Goal: Task Accomplishment & Management: Manage account settings

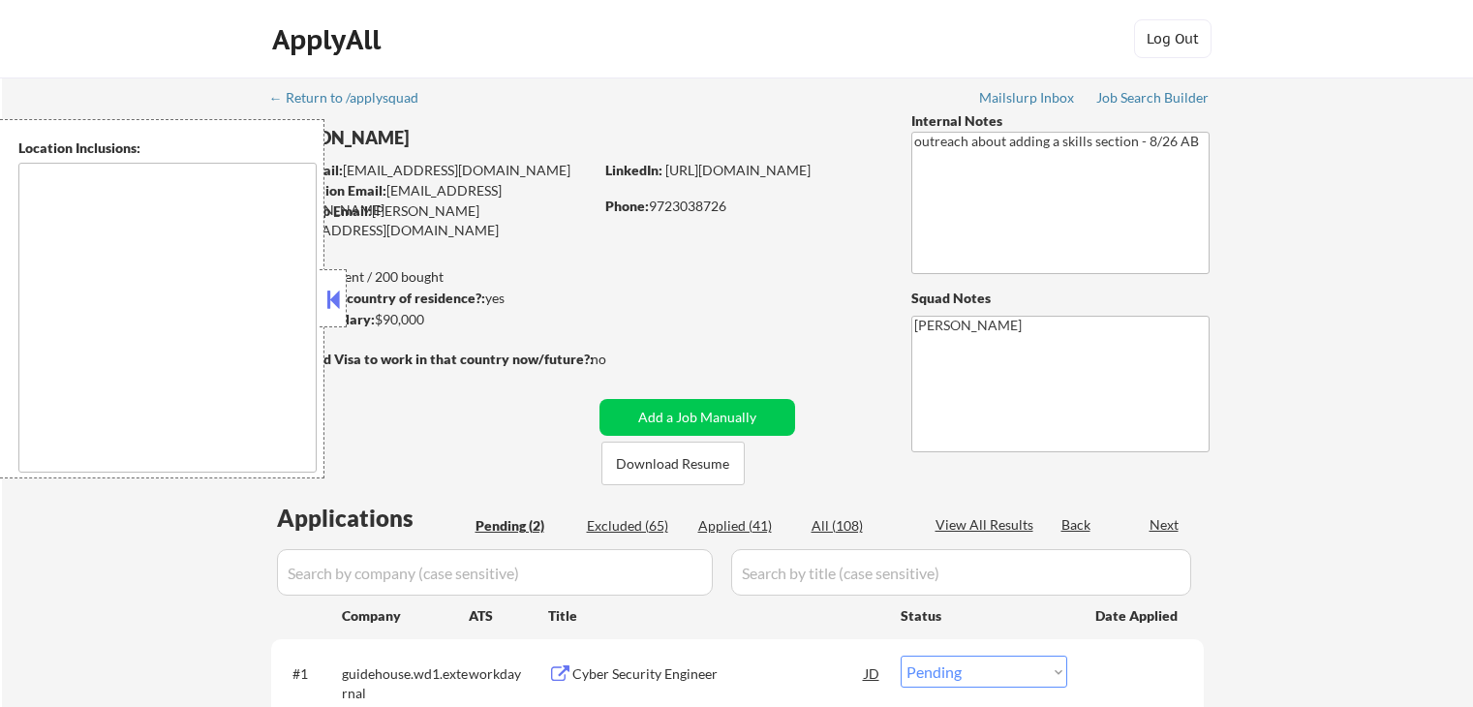
select select ""pending""
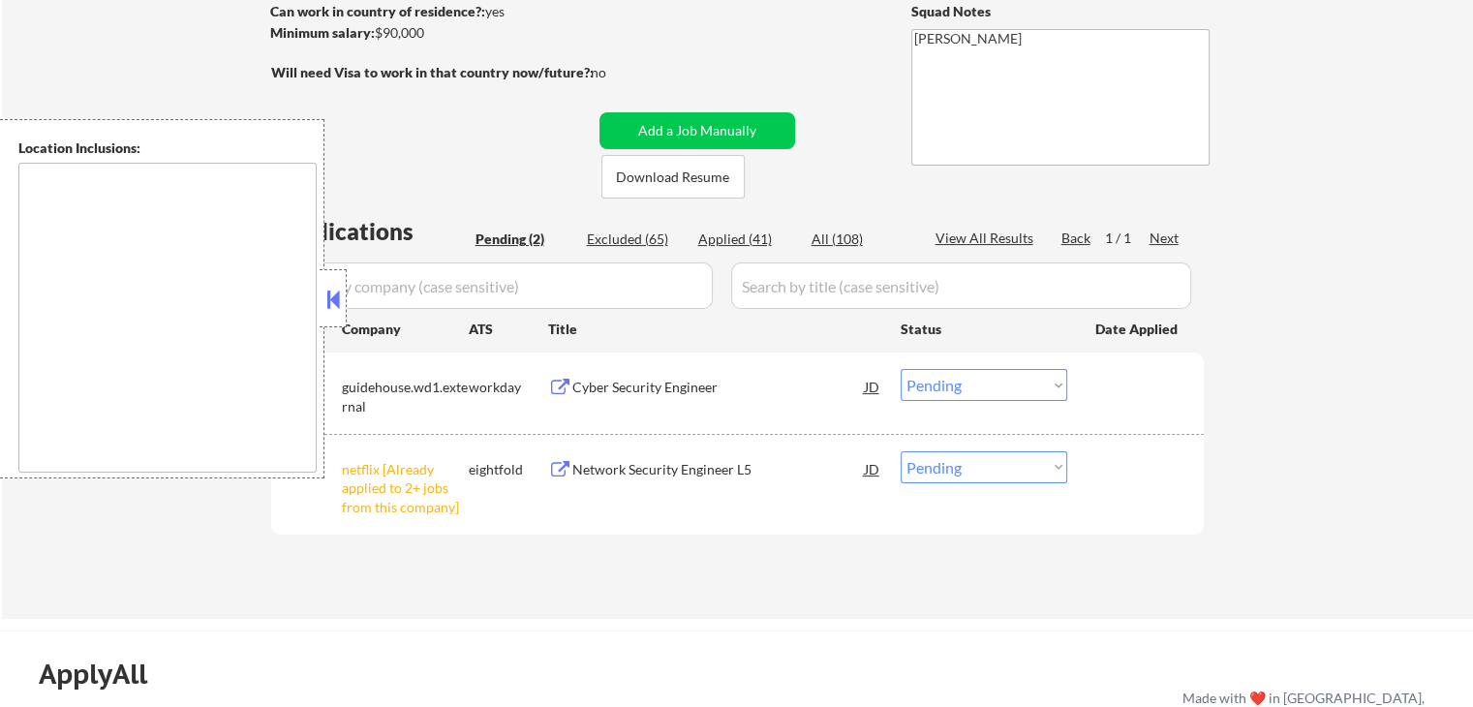
scroll to position [387, 0]
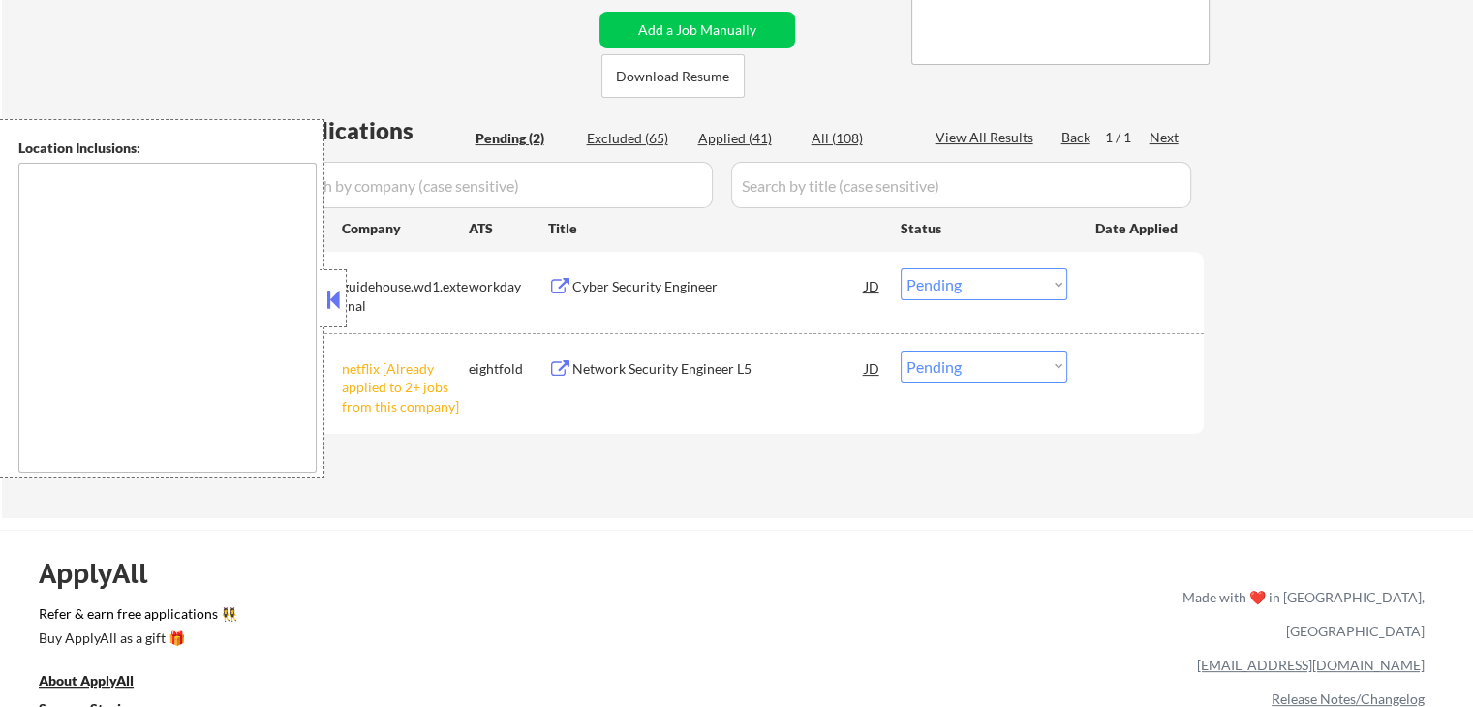
drag, startPoint x: 914, startPoint y: 369, endPoint x: 941, endPoint y: 379, distance: 28.8
click at [914, 369] on select "Choose an option... Pending Applied Excluded (Questions) Excluded (Expired) Exc…" at bounding box center [984, 367] width 167 height 32
select select ""excluded__other_""
click at [901, 351] on select "Choose an option... Pending Applied Excluded (Questions) Excluded (Expired) Exc…" at bounding box center [984, 367] width 167 height 32
click at [634, 284] on div "Cyber Security Engineer" at bounding box center [718, 286] width 292 height 19
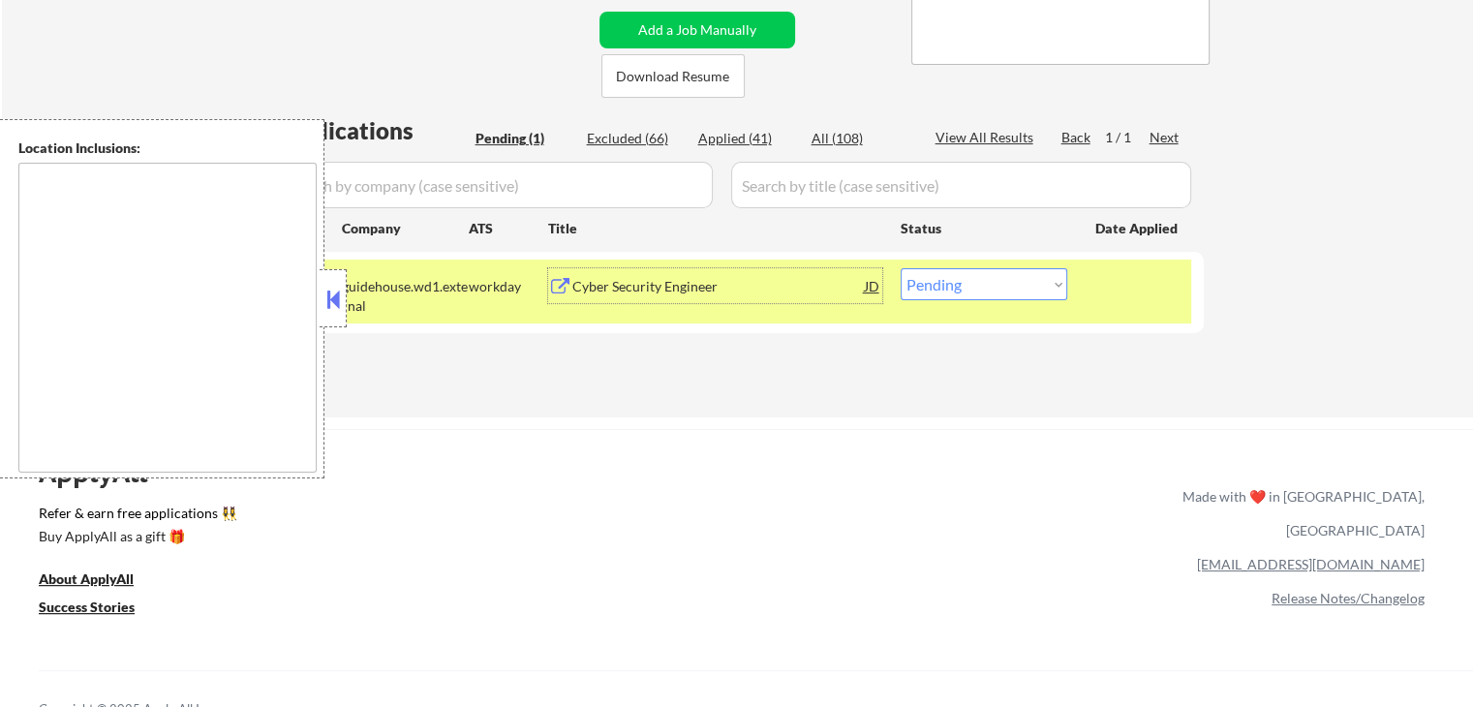
click at [339, 295] on button at bounding box center [332, 299] width 21 height 29
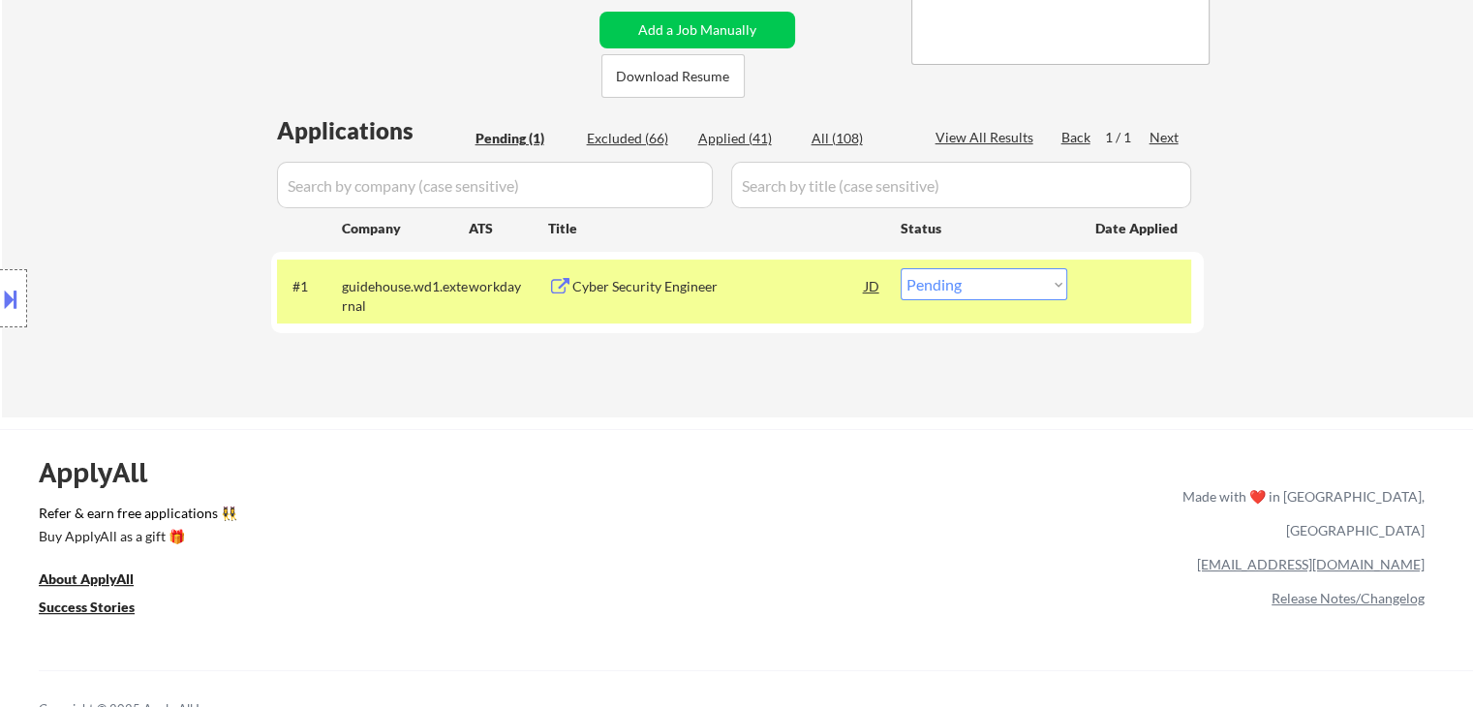
click at [953, 282] on select "Choose an option... Pending Applied Excluded (Questions) Excluded (Expired) Exc…" at bounding box center [984, 284] width 167 height 32
select select ""applied""
click at [901, 268] on select "Choose an option... Pending Applied Excluded (Questions) Excluded (Expired) Exc…" at bounding box center [984, 284] width 167 height 32
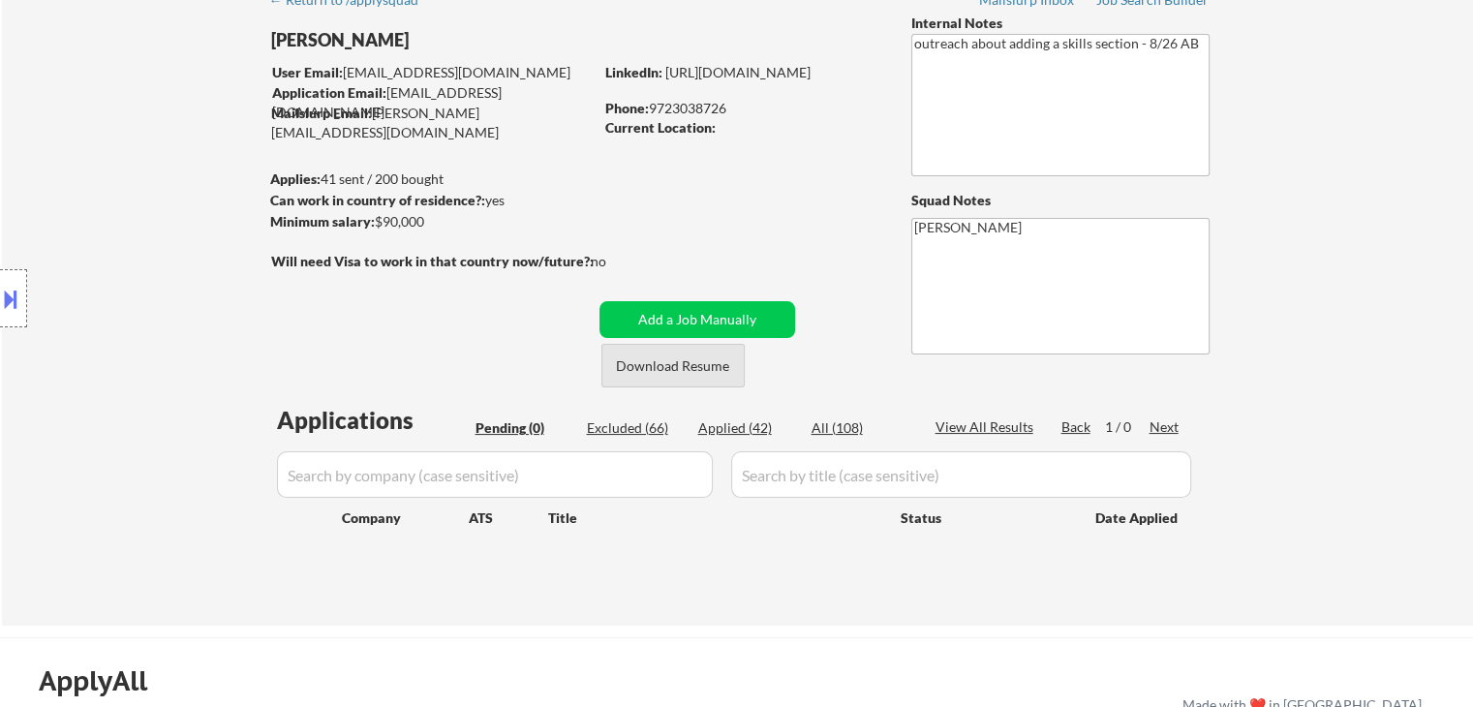
scroll to position [97, 0]
click at [748, 433] on div "Applied (42)" at bounding box center [746, 428] width 97 height 19
select select ""applied""
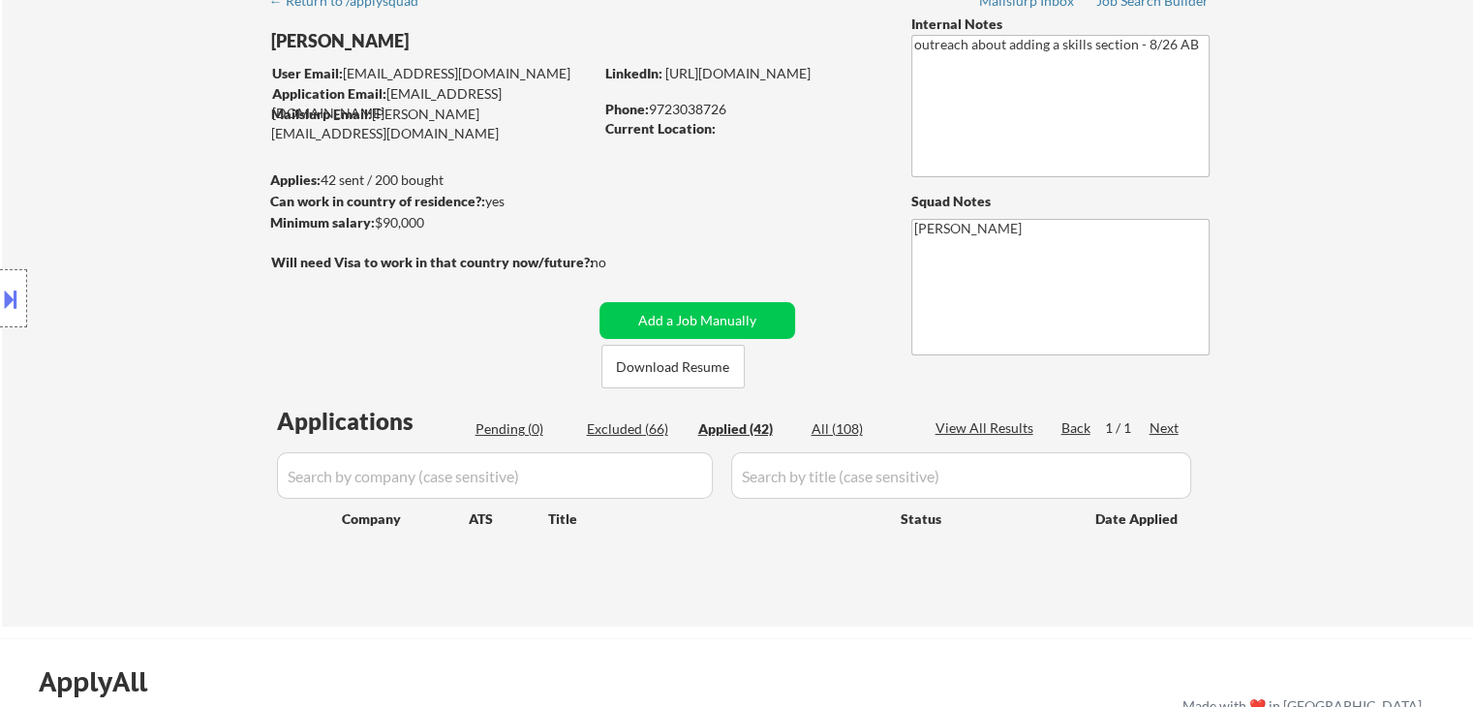
select select ""applied""
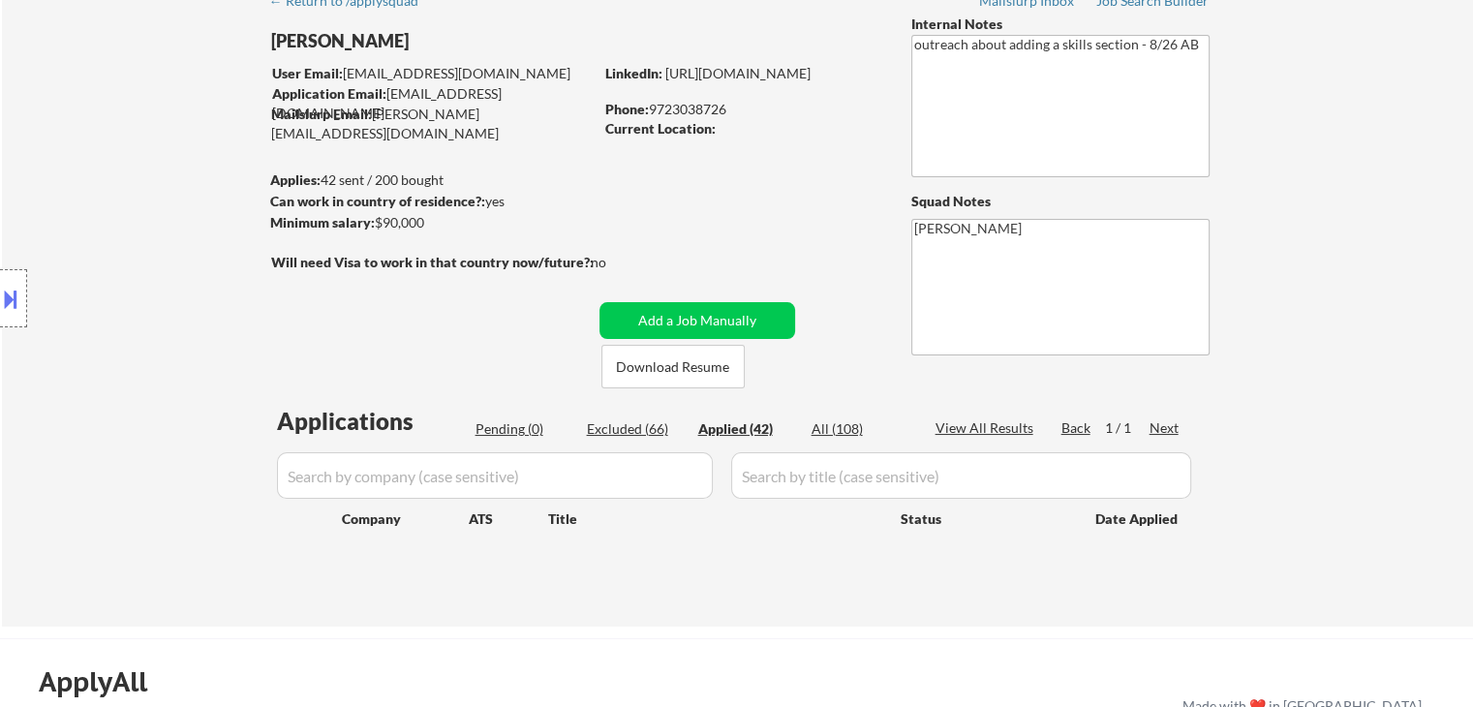
select select ""applied""
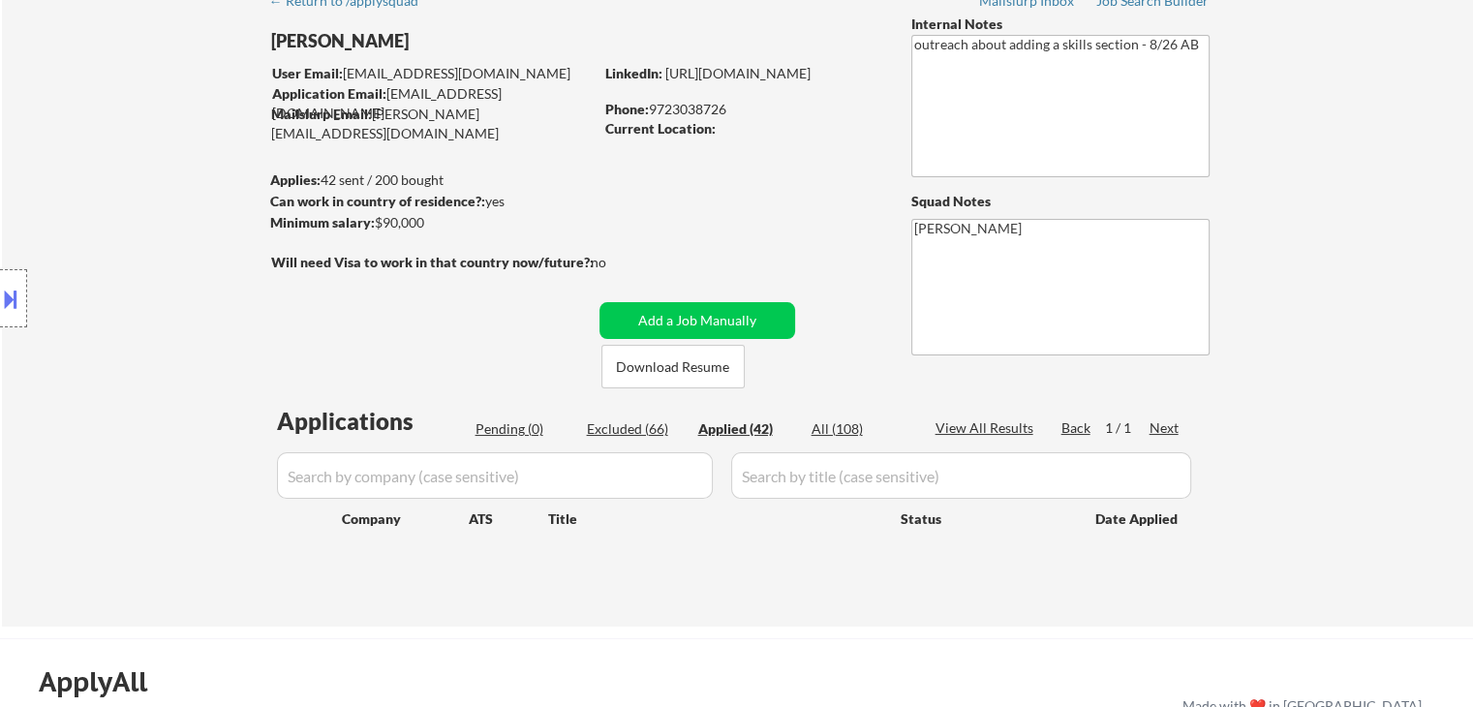
select select ""applied""
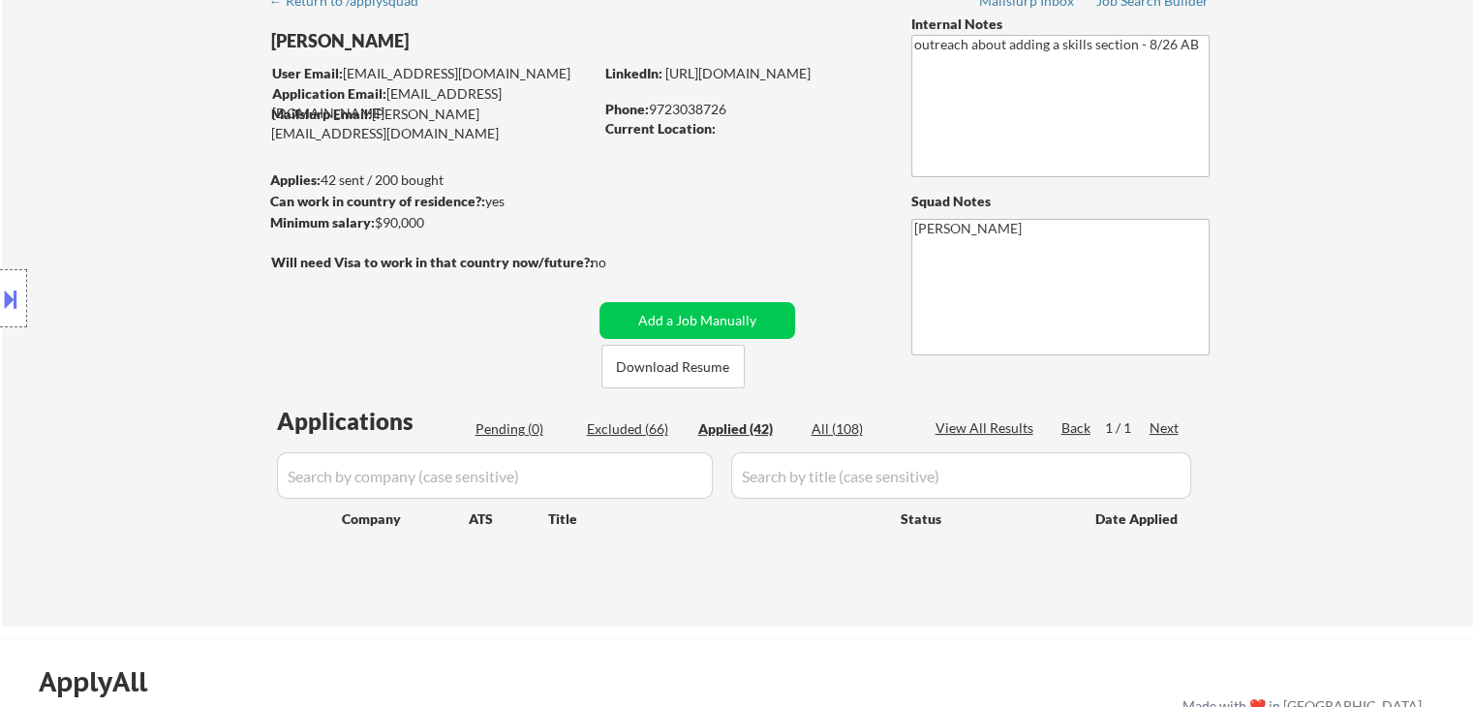
select select ""applied""
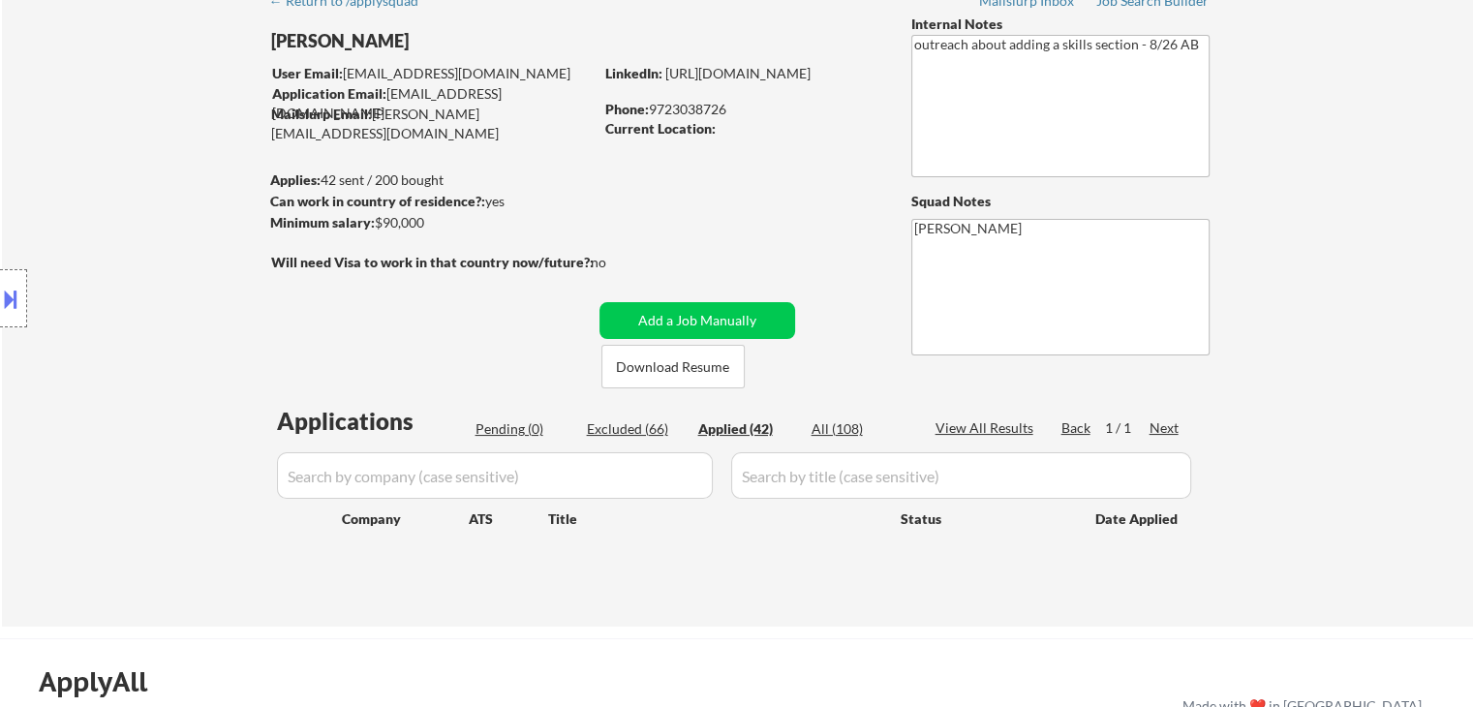
select select ""applied""
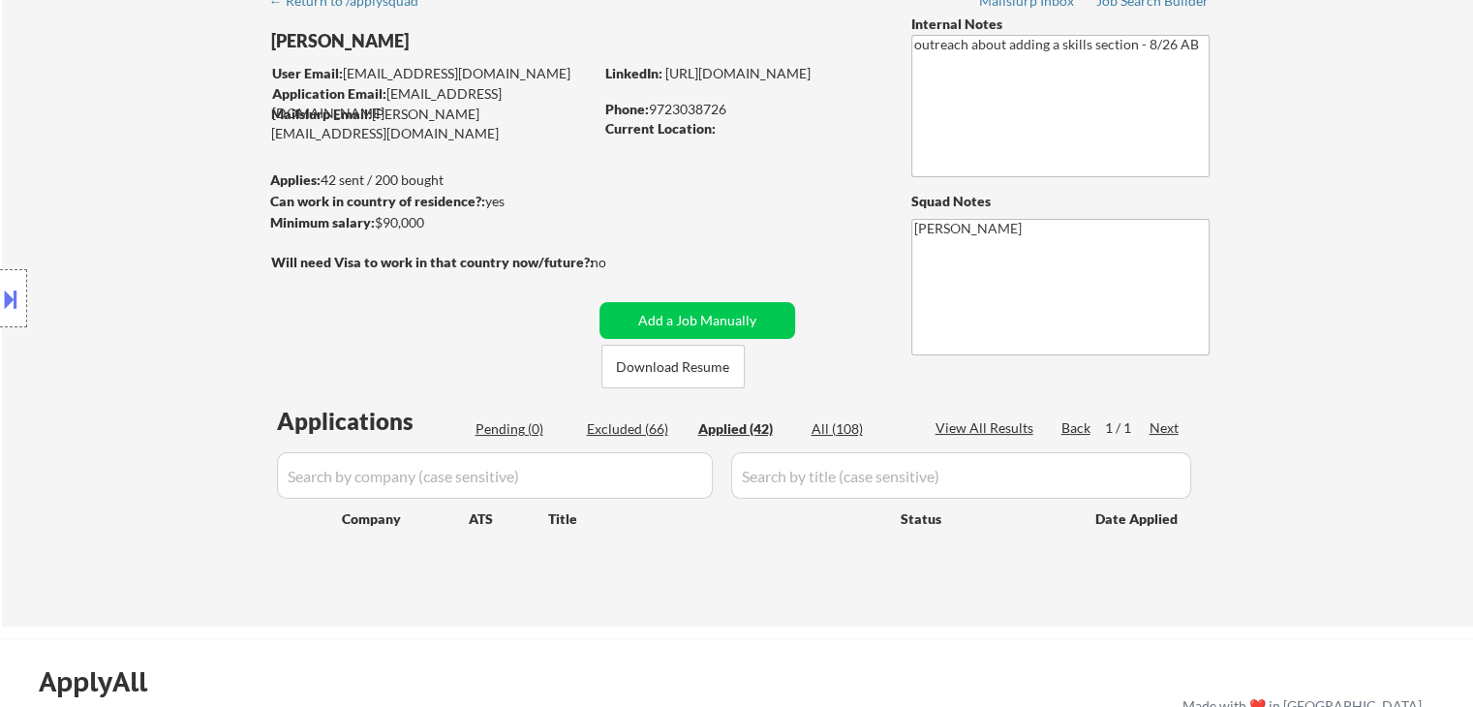
select select ""applied""
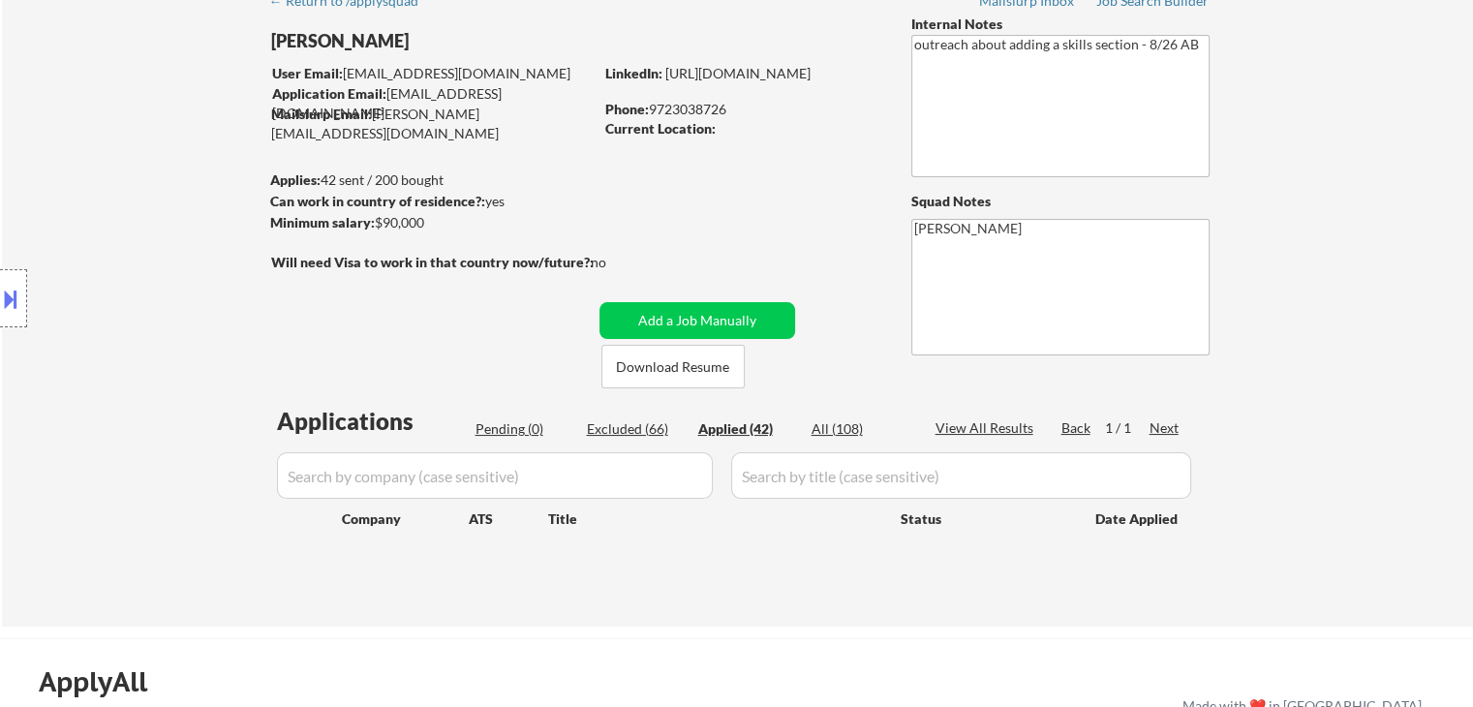
select select ""applied""
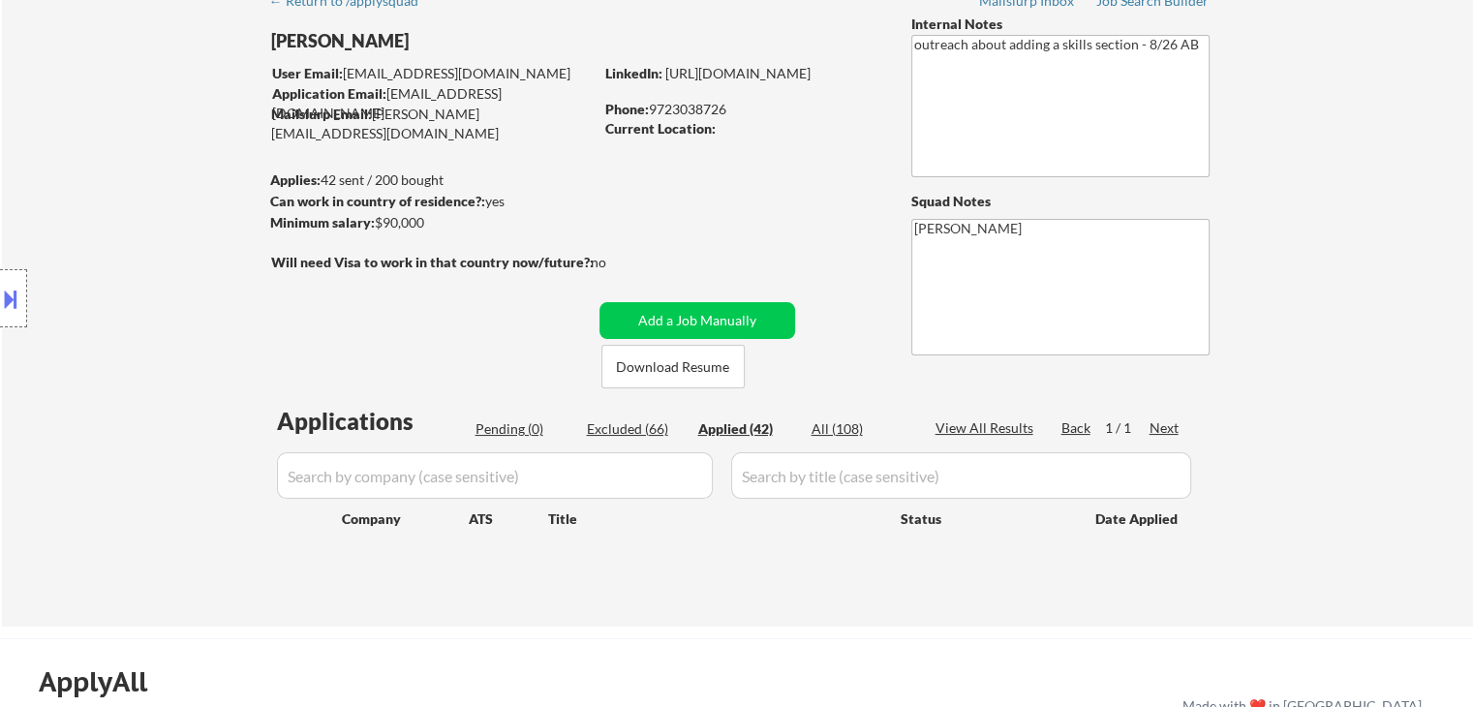
select select ""applied""
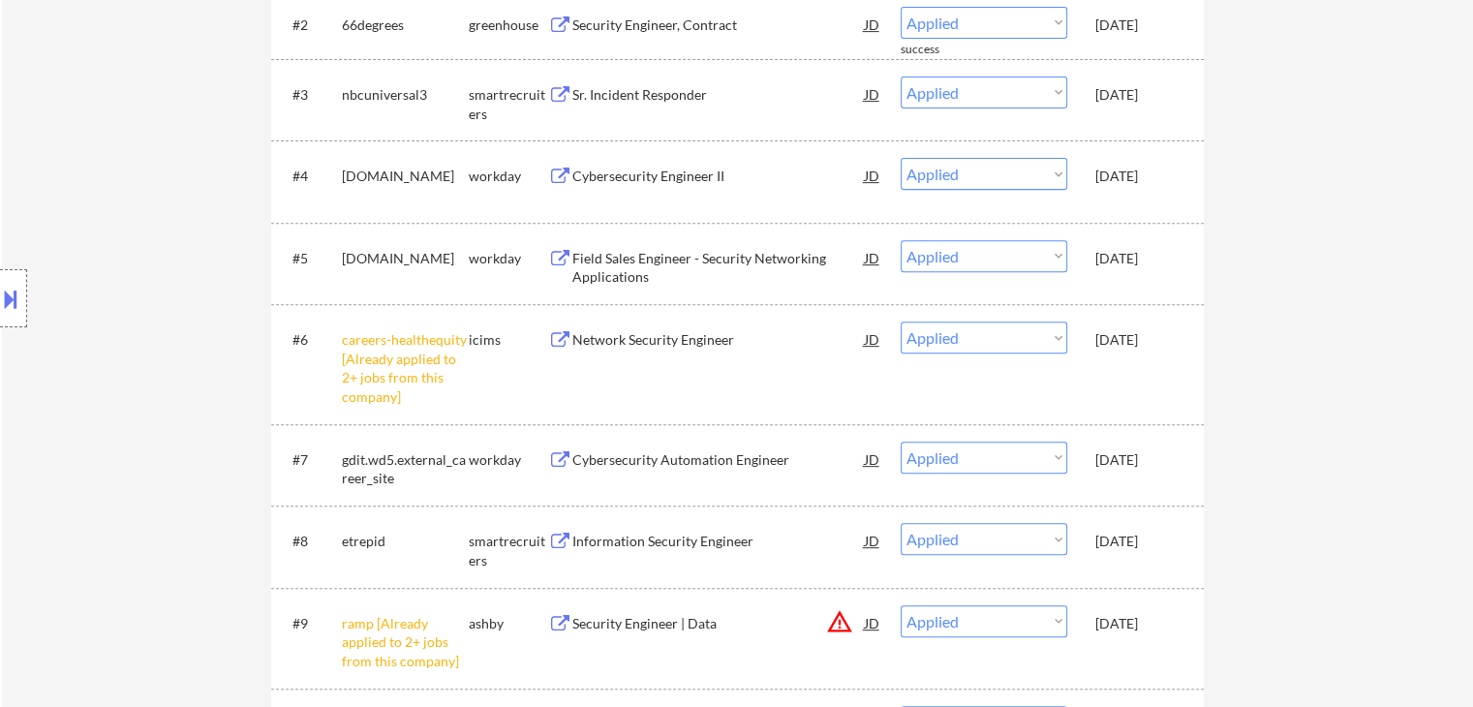
scroll to position [871, 0]
